Goal: Find specific page/section: Find specific page/section

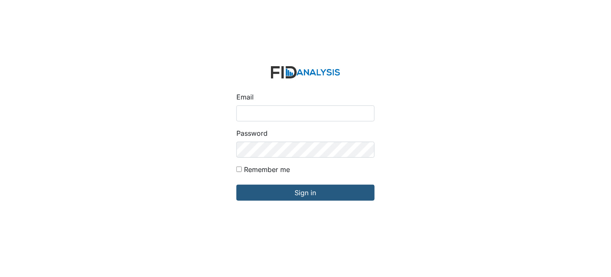
click at [292, 115] on input "Email" at bounding box center [305, 113] width 138 height 16
type input "[EMAIL_ADDRESS][DOMAIN_NAME]"
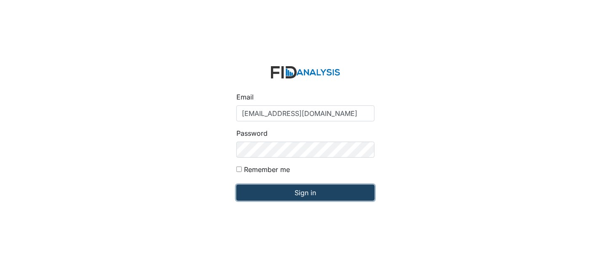
click at [331, 189] on input "Sign in" at bounding box center [305, 193] width 138 height 16
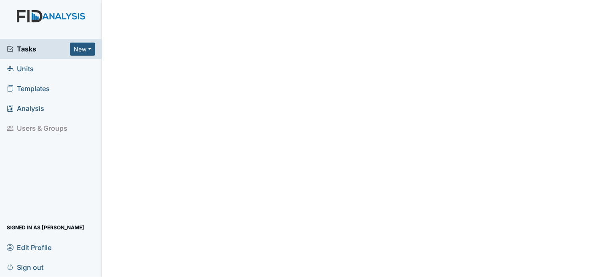
click at [27, 67] on span "Units" at bounding box center [20, 68] width 27 height 13
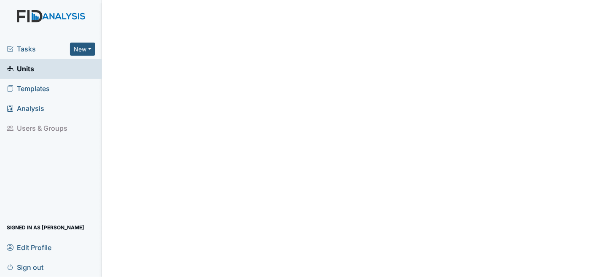
click at [35, 87] on span "Templates" at bounding box center [28, 88] width 43 height 13
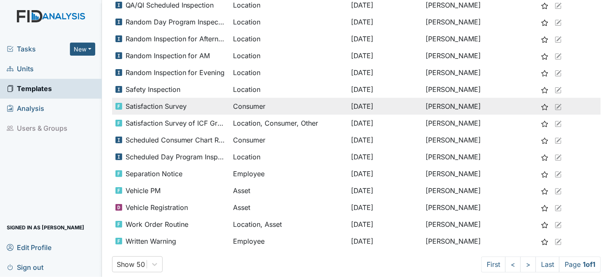
scroll to position [567, 0]
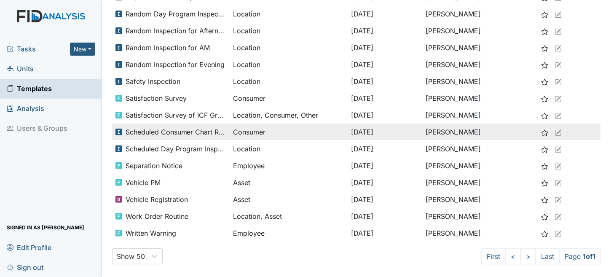
click at [195, 131] on span "Scheduled Consumer Chart Review" at bounding box center [176, 132] width 101 height 10
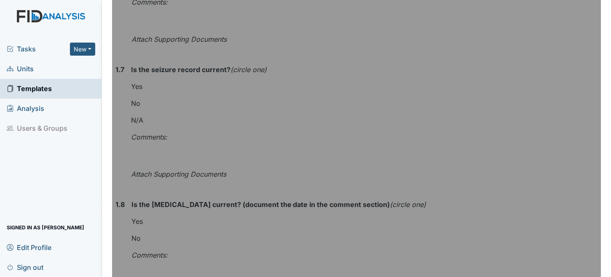
scroll to position [885, 0]
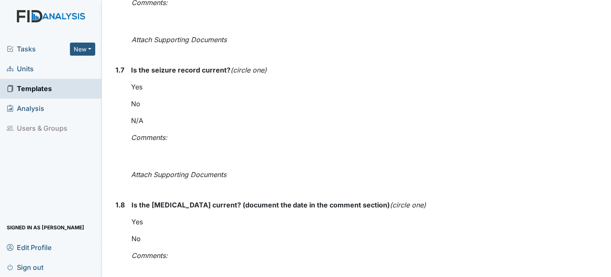
click at [50, 88] on span "Templates" at bounding box center [29, 88] width 45 height 13
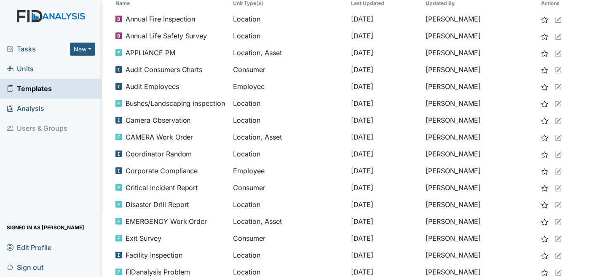
scroll to position [42, 0]
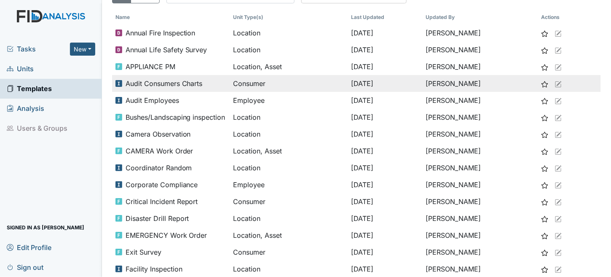
click at [181, 80] on span "Audit Consumers Charts" at bounding box center [164, 83] width 77 height 10
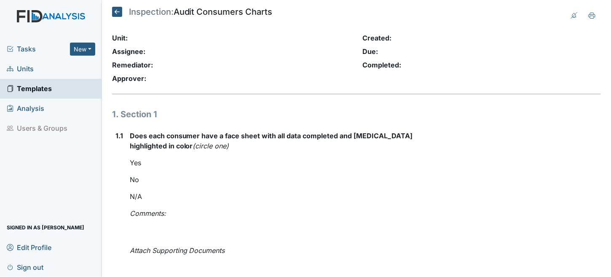
click at [117, 11] on icon at bounding box center [117, 12] width 10 height 10
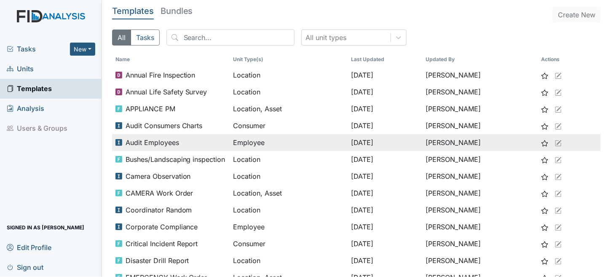
click at [443, 142] on td "[PERSON_NAME]" at bounding box center [480, 142] width 115 height 17
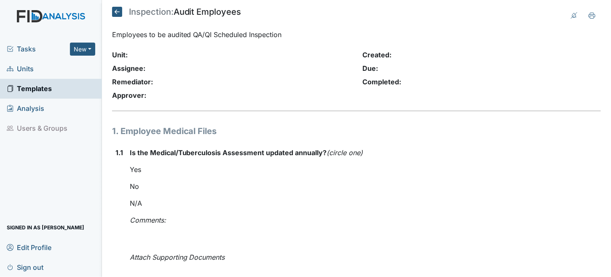
click at [114, 11] on icon at bounding box center [117, 12] width 10 height 10
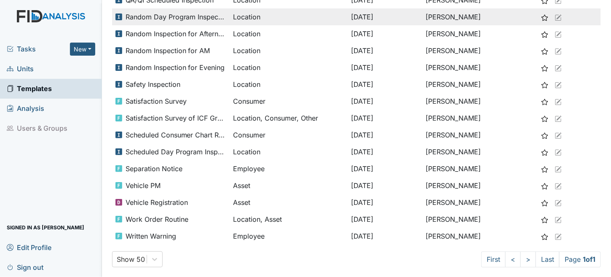
scroll to position [567, 0]
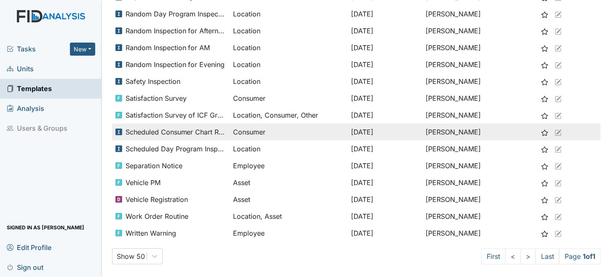
click at [361, 133] on td "Jan 6, 2025" at bounding box center [385, 131] width 75 height 17
